Goal: Information Seeking & Learning: Learn about a topic

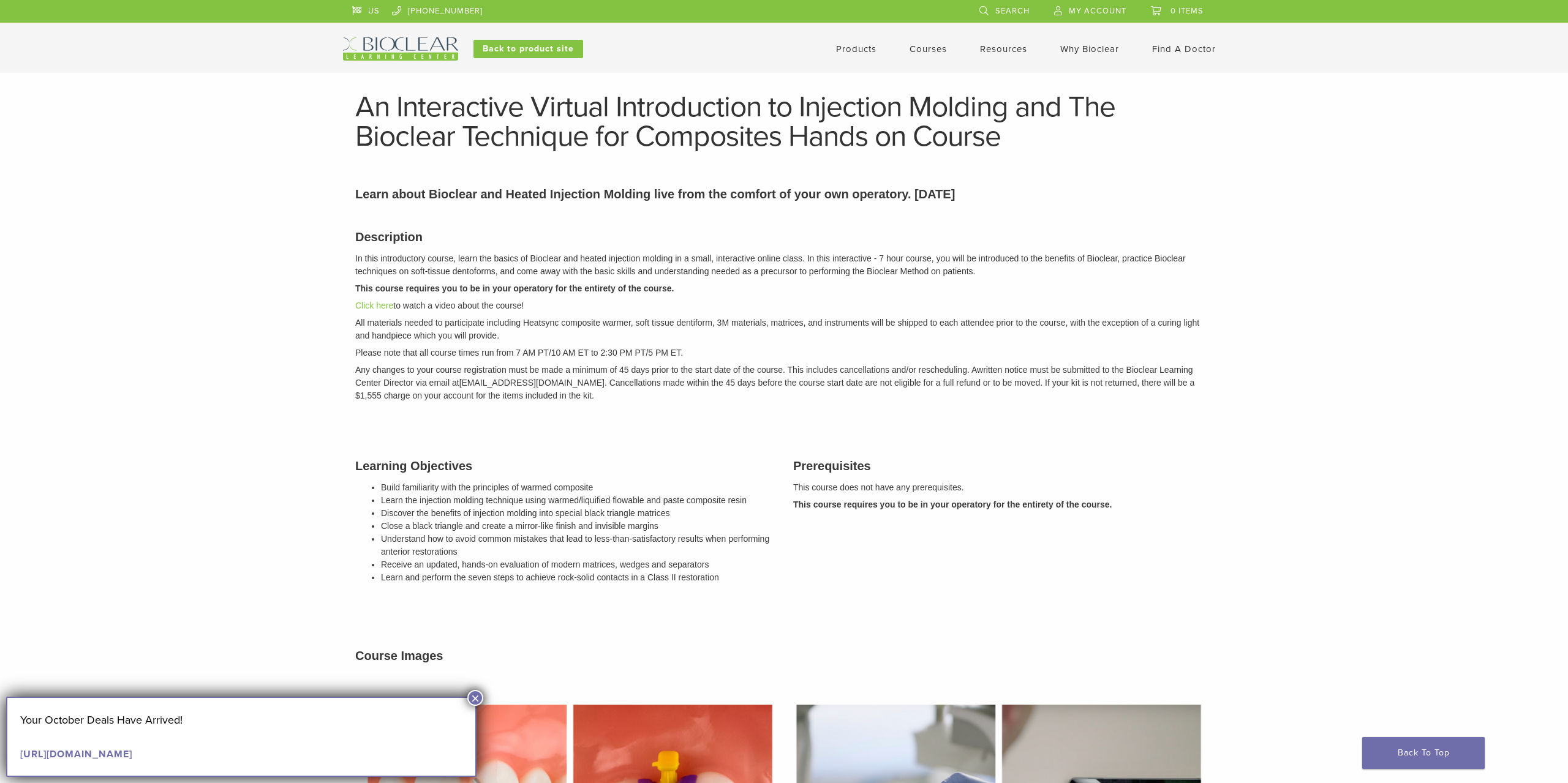
click at [1262, 258] on main "An Interactive Virtual Introduction to Injection Molding and The Bioclear Techn…" at bounding box center [784, 734] width 1568 height 1284
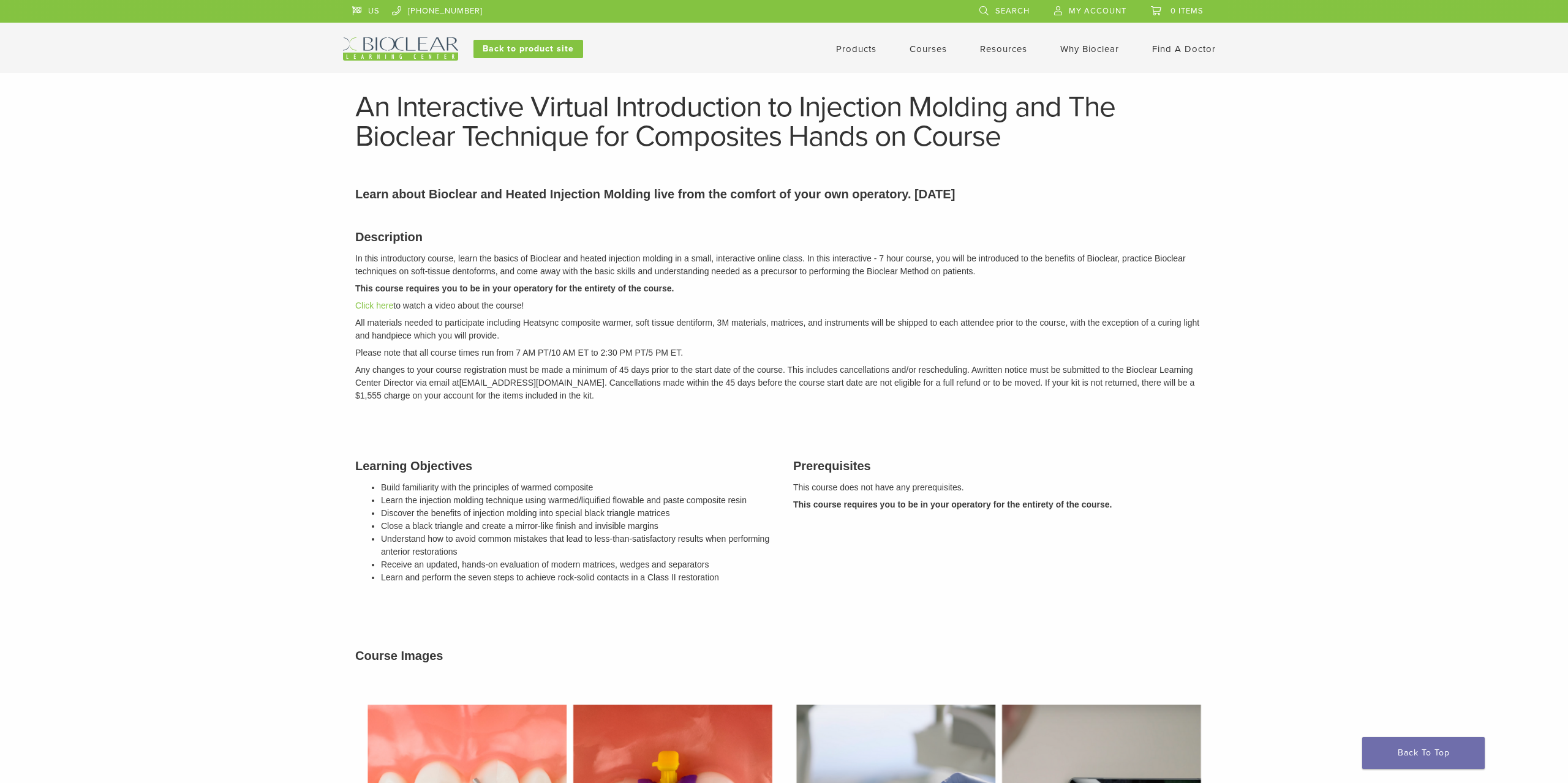
click at [1327, 266] on main "An Interactive Virtual Introduction to Injection Molding and The Bioclear Techn…" at bounding box center [784, 734] width 1568 height 1284
click at [1172, 52] on link "Find A Doctor" at bounding box center [1183, 49] width 63 height 11
click at [406, 49] on img at bounding box center [400, 49] width 115 height 23
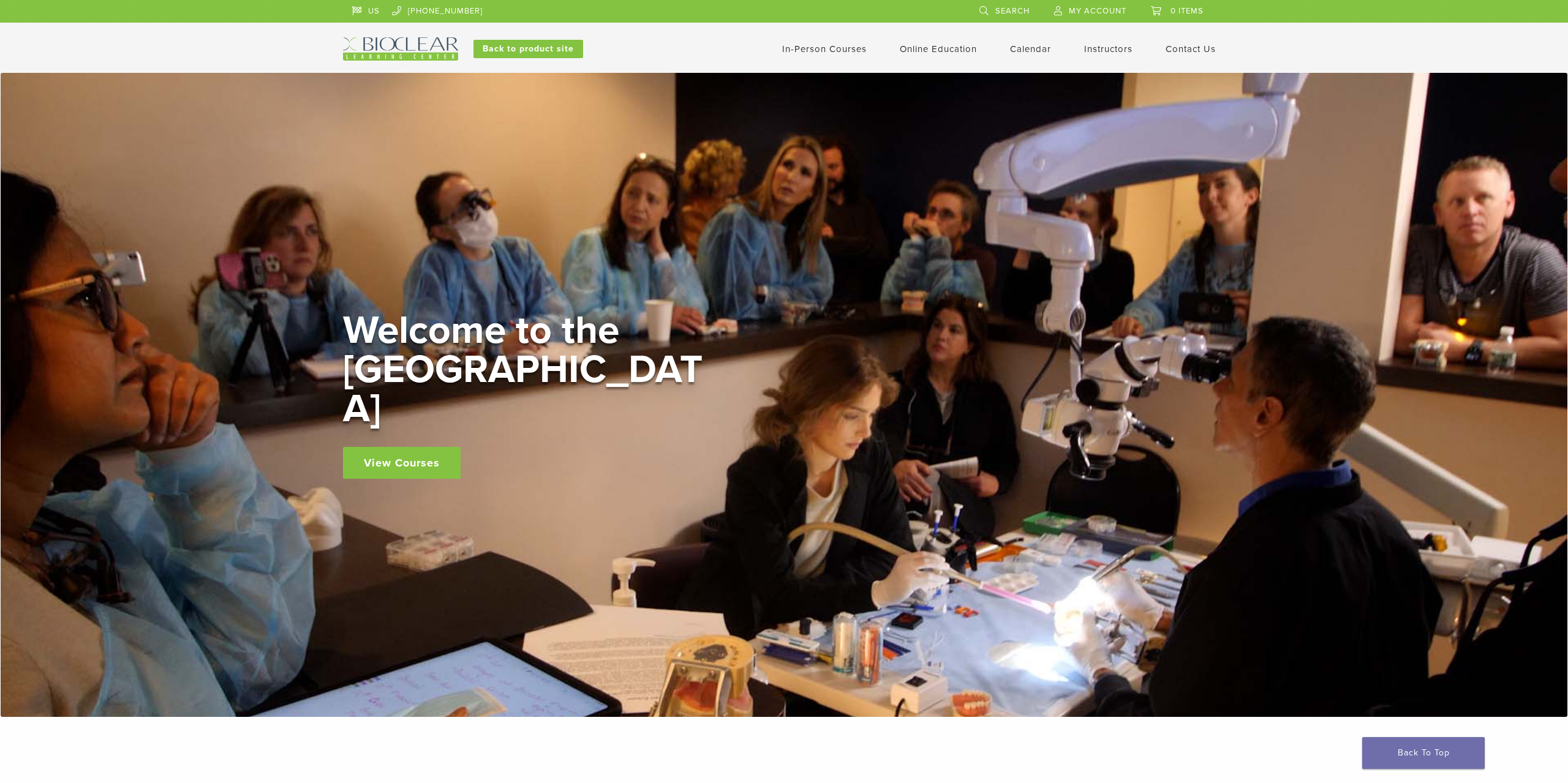
click at [605, 447] on div "View Courses" at bounding box center [526, 463] width 367 height 32
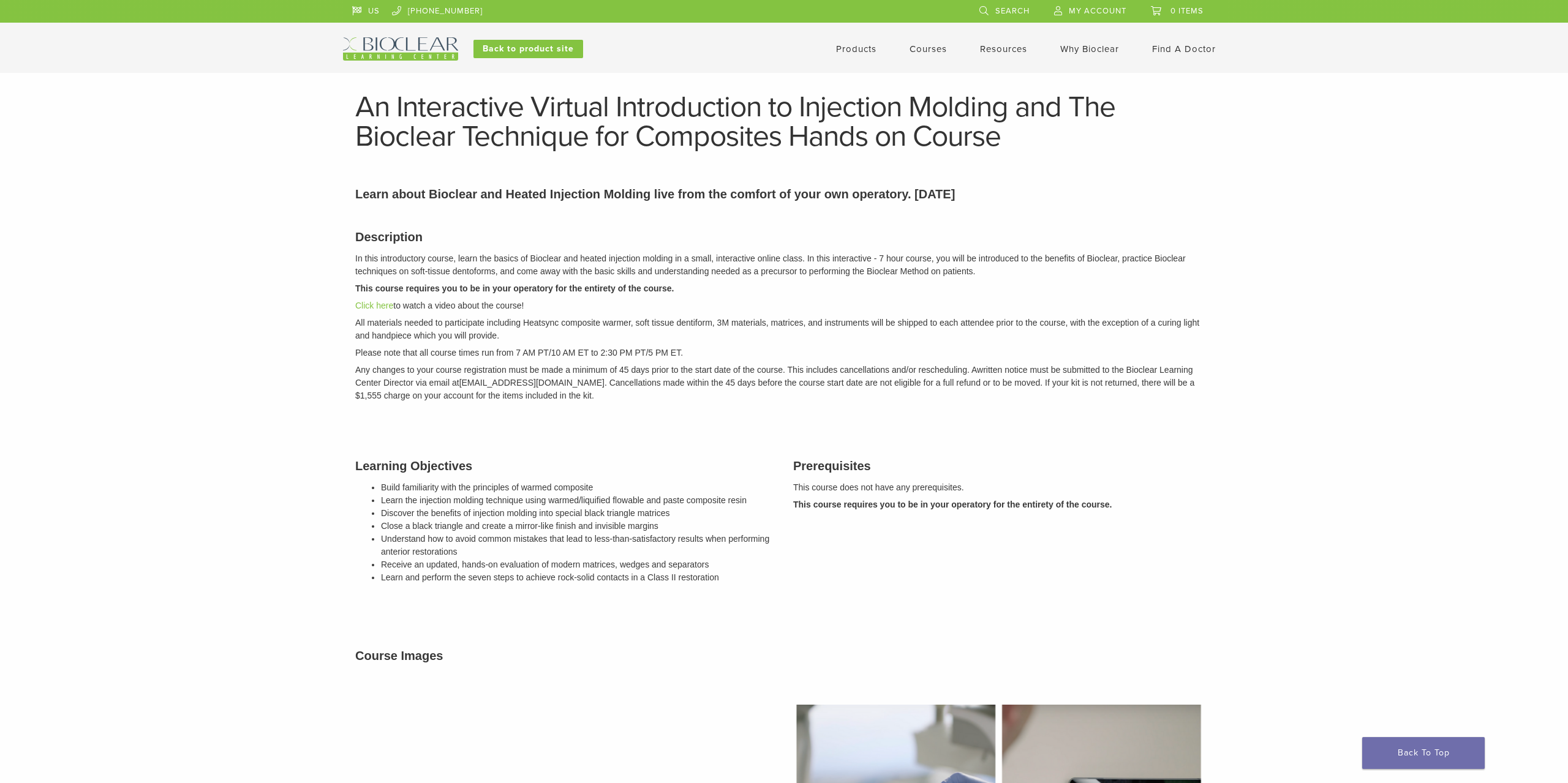
click at [1241, 128] on main "An Interactive Virtual Introduction to Injection Molding and The Bioclear Techn…" at bounding box center [784, 734] width 1568 height 1284
click at [1182, 317] on div "Description In this introductory course, learn the basics of Bioclear and heate…" at bounding box center [784, 314] width 876 height 203
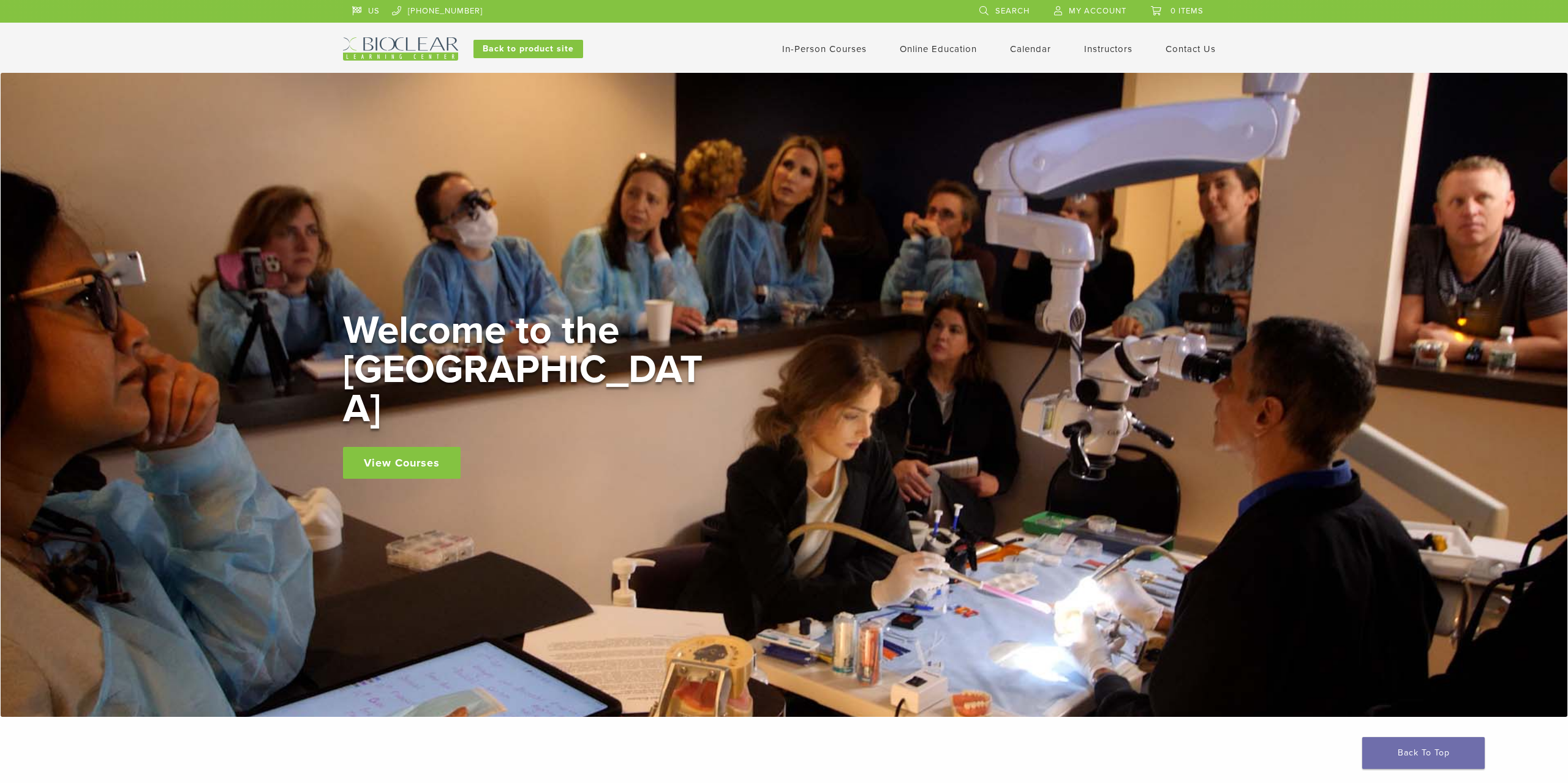
click at [1197, 290] on div "Welcome to the Learning Center View Courses" at bounding box center [784, 395] width 1566 height 644
click at [873, 340] on div "Welcome to the Learning Center View Courses" at bounding box center [784, 395] width 882 height 167
click at [834, 47] on link "In-Person Courses" at bounding box center [824, 49] width 85 height 11
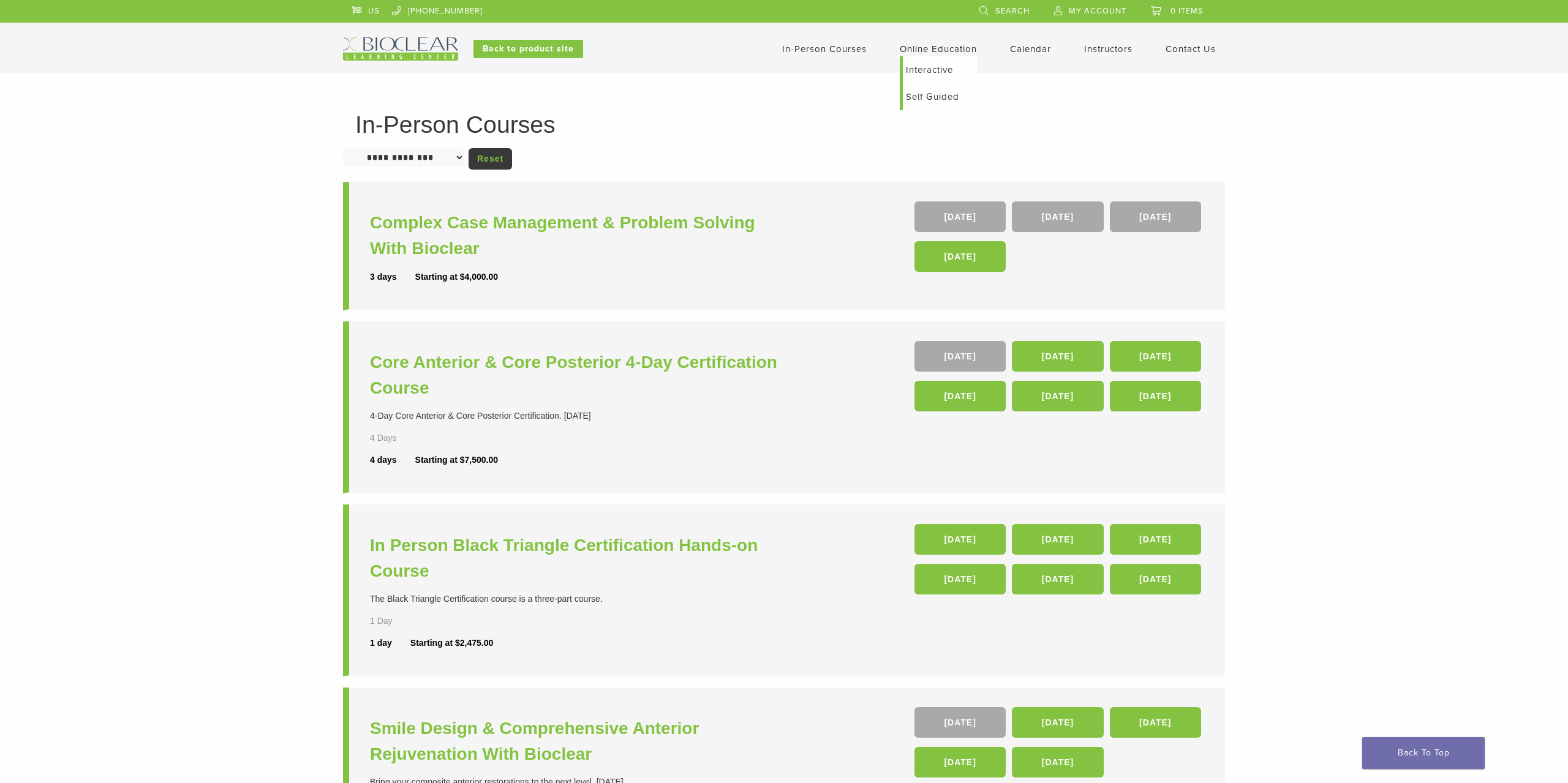
click at [928, 72] on link "Interactive" at bounding box center [940, 69] width 75 height 27
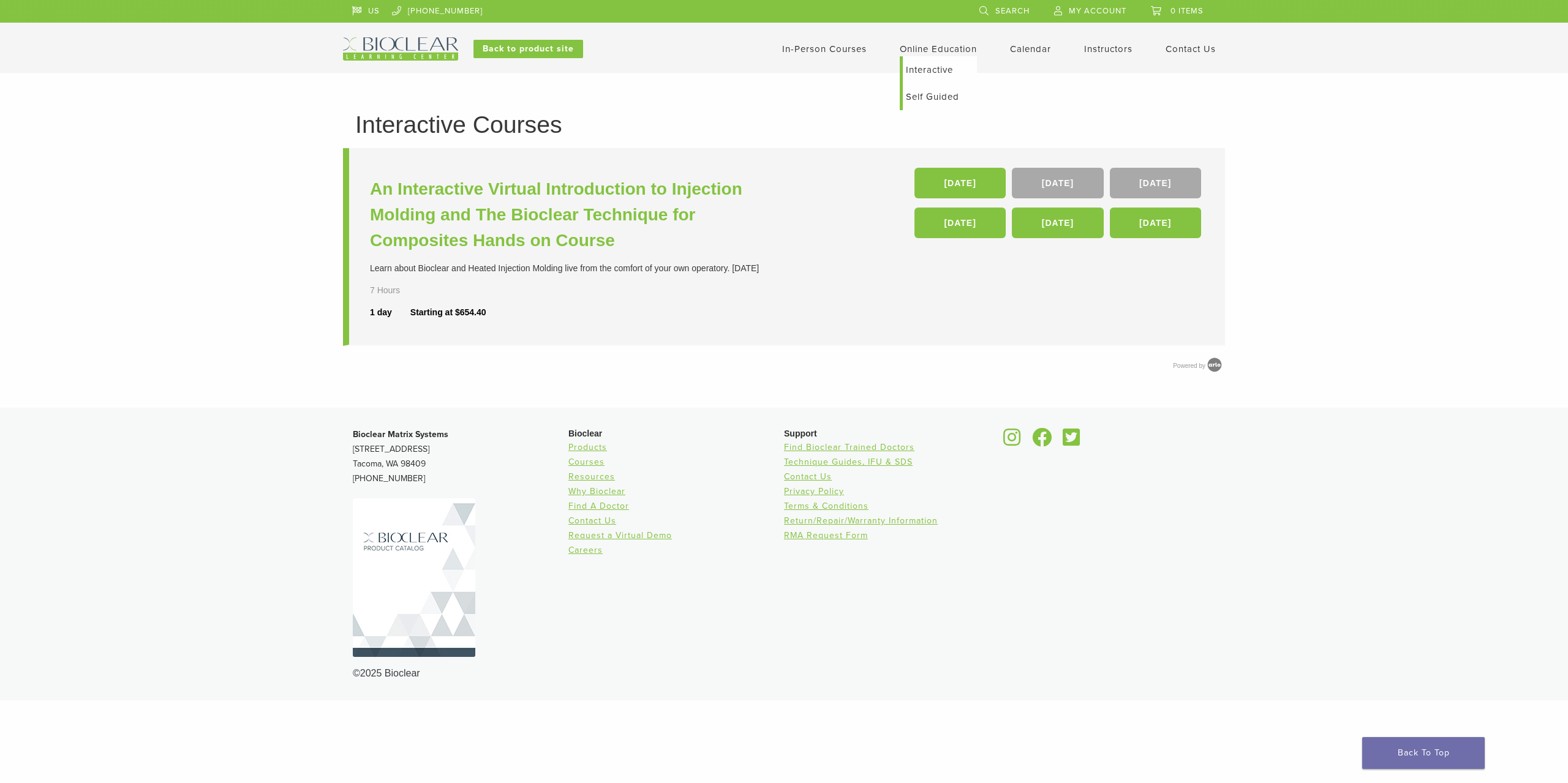
click at [923, 92] on link "Self Guided" at bounding box center [940, 97] width 75 height 27
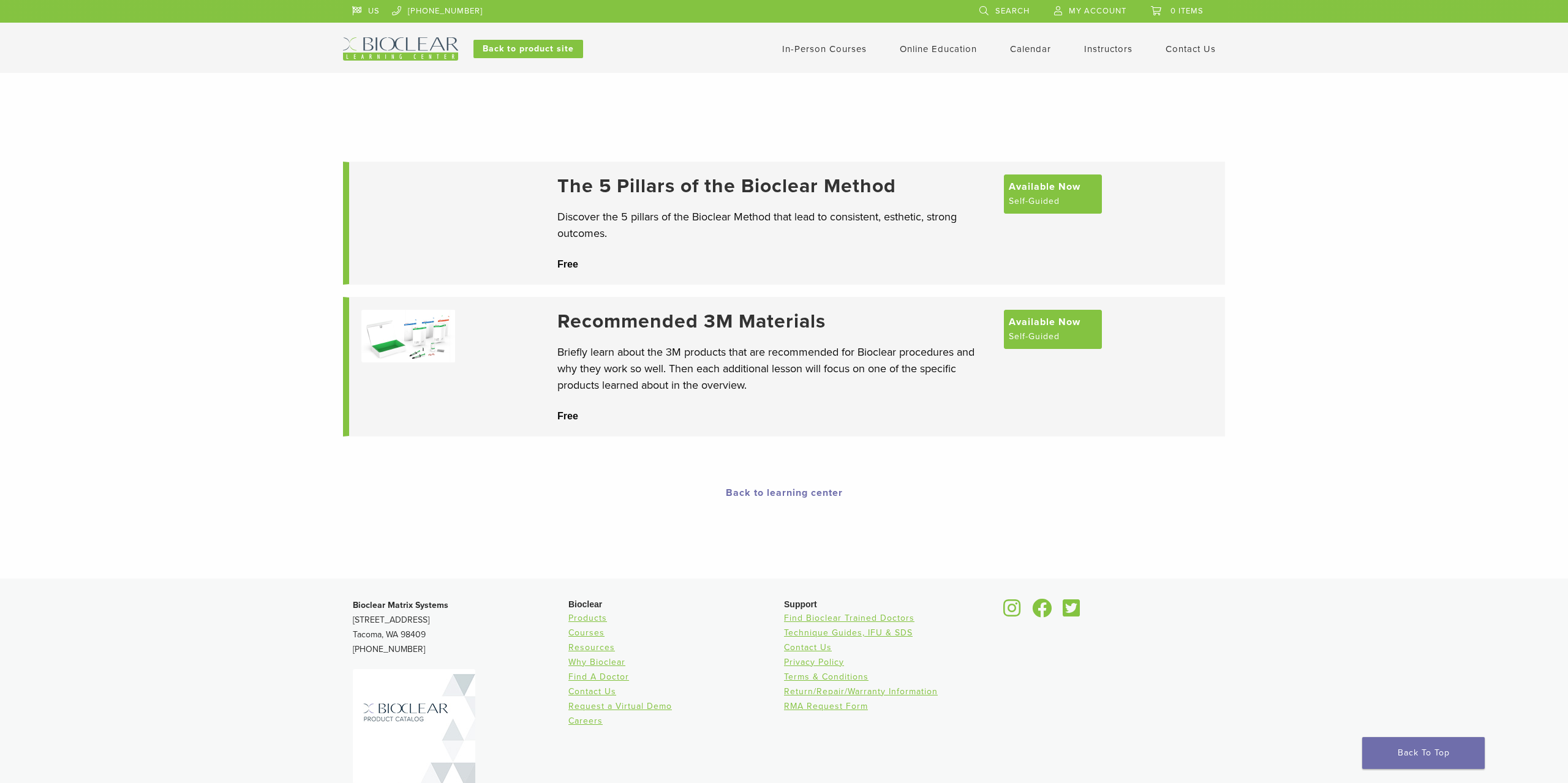
click at [1041, 45] on link "Calendar" at bounding box center [1030, 49] width 41 height 11
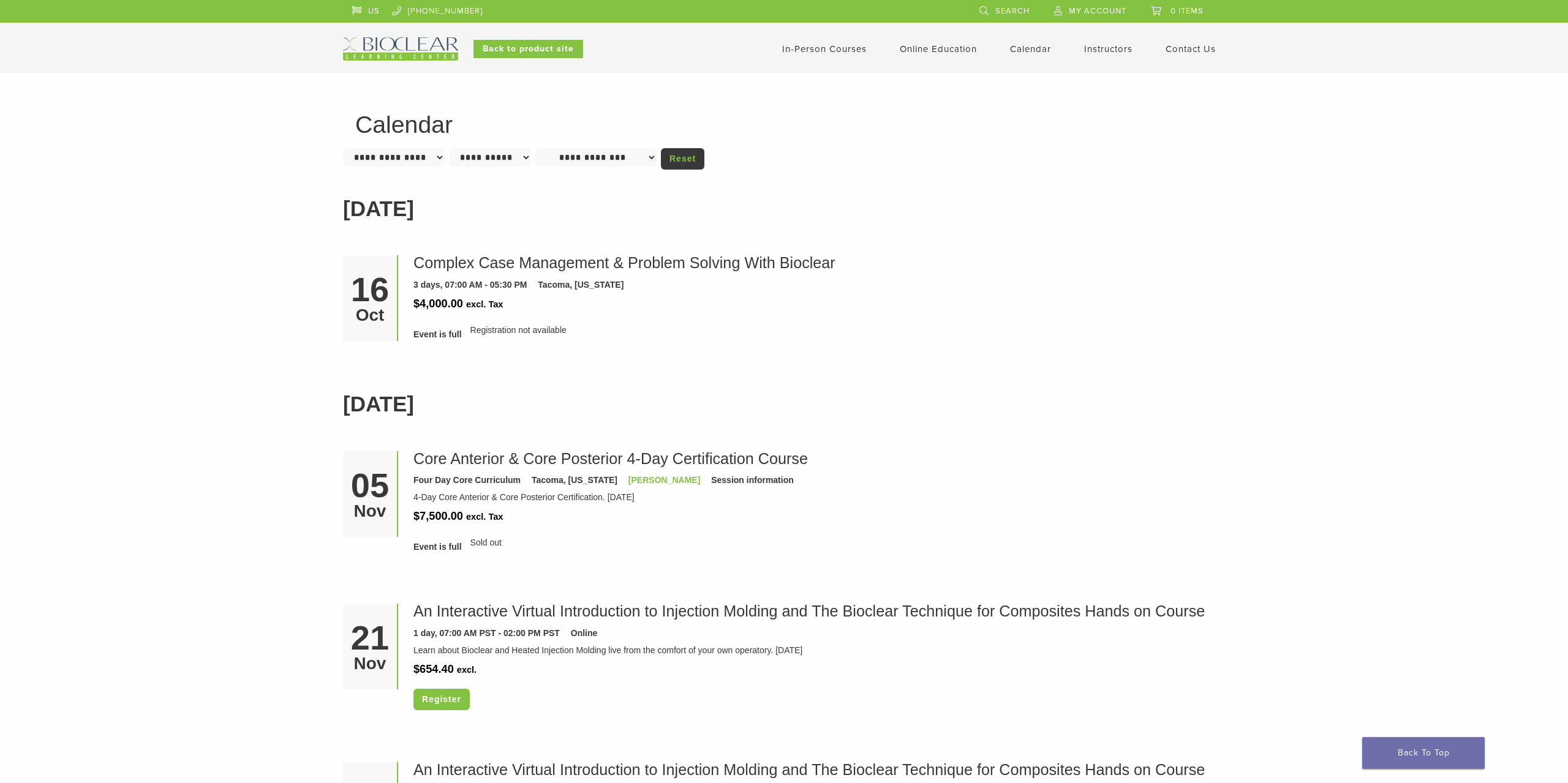
click at [1109, 47] on link "Instructors" at bounding box center [1108, 49] width 49 height 11
